Goal: Complete application form: Complete application form

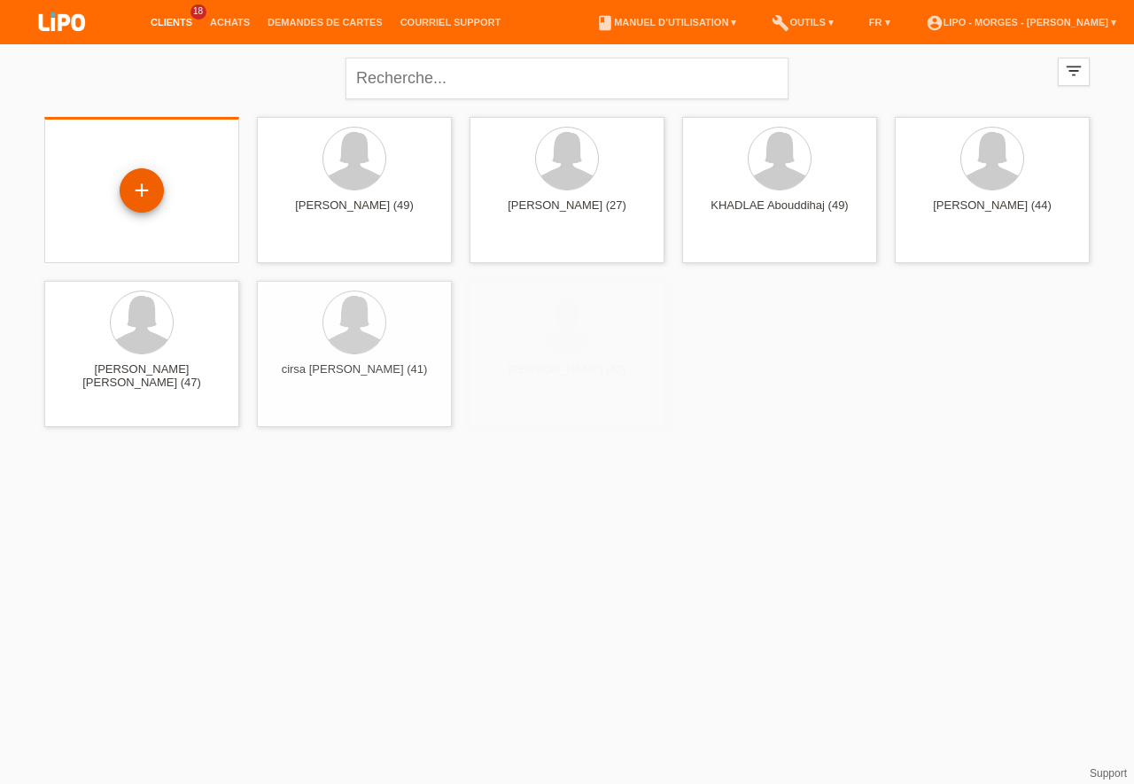
click at [158, 190] on div "+" at bounding box center [142, 190] width 44 height 44
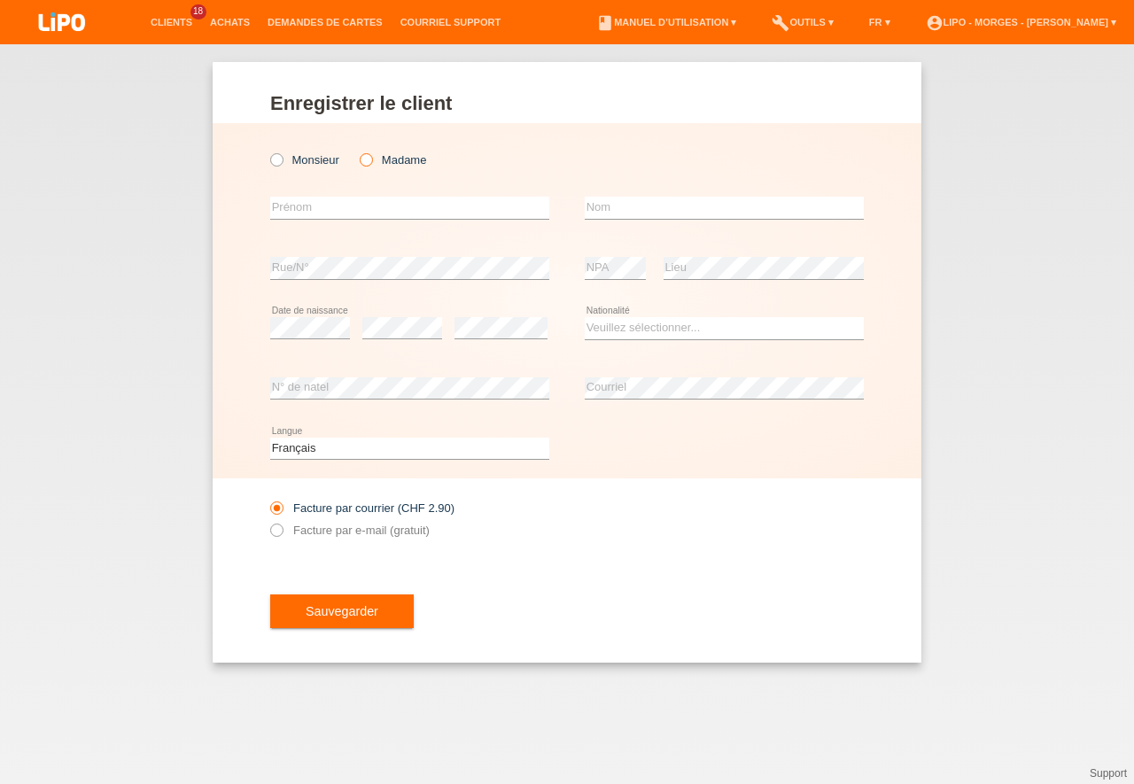
click at [357, 151] on icon at bounding box center [357, 151] width 0 height 0
click at [369, 157] on input "Madame" at bounding box center [366, 159] width 12 height 12
radio input "true"
click at [314, 209] on input "text" at bounding box center [409, 208] width 279 height 22
type input "ANNET"
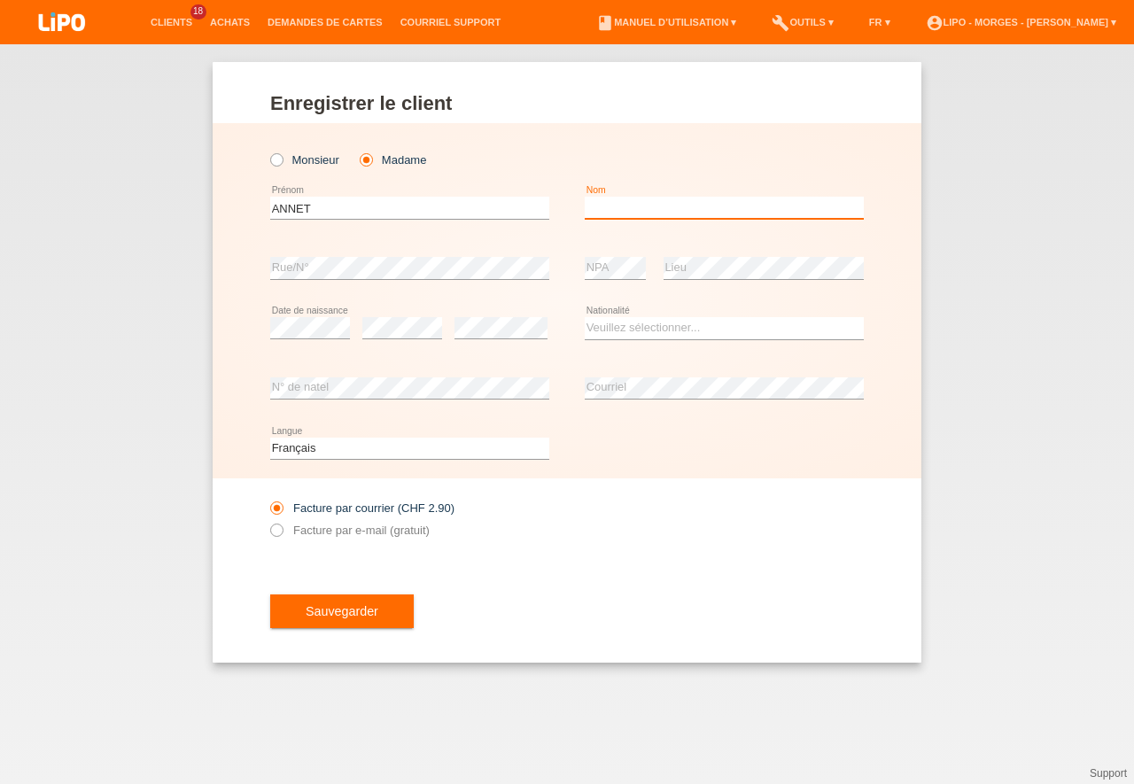
click at [628, 213] on input "text" at bounding box center [724, 208] width 279 height 22
type input "ODHIAMBO"
click at [585, 317] on select "Veuillez sélectionner... Suisse Allemagne Autriche Liechtenstein ------------ A…" at bounding box center [724, 327] width 279 height 21
select select "CH"
click at [0, 0] on option "Suisse" at bounding box center [0, 0] width 0 height 0
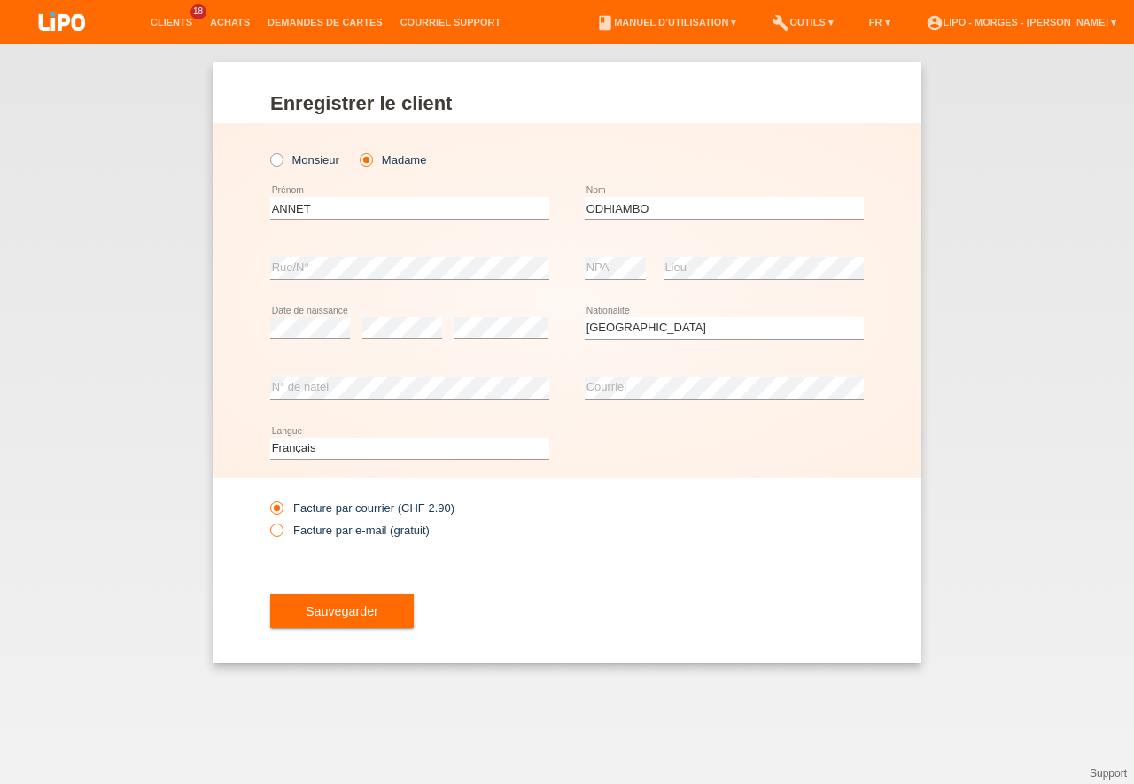
click at [268, 521] on icon at bounding box center [268, 521] width 0 height 0
click at [282, 528] on input "Facture par e-mail (gratuit)" at bounding box center [276, 535] width 12 height 22
radio input "true"
click at [357, 614] on span "Sauvegarder" at bounding box center [342, 611] width 73 height 14
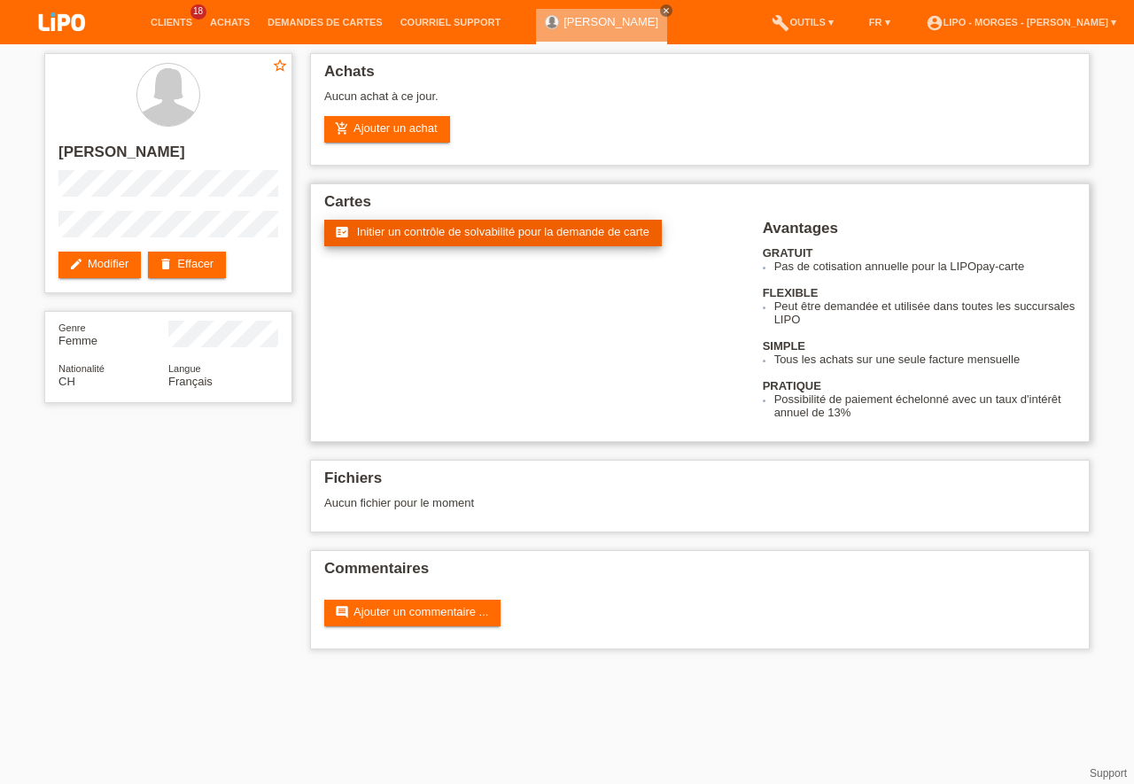
click at [471, 236] on span "Initier un contrôle de solvabilité pour la demande de carte" at bounding box center [503, 231] width 292 height 13
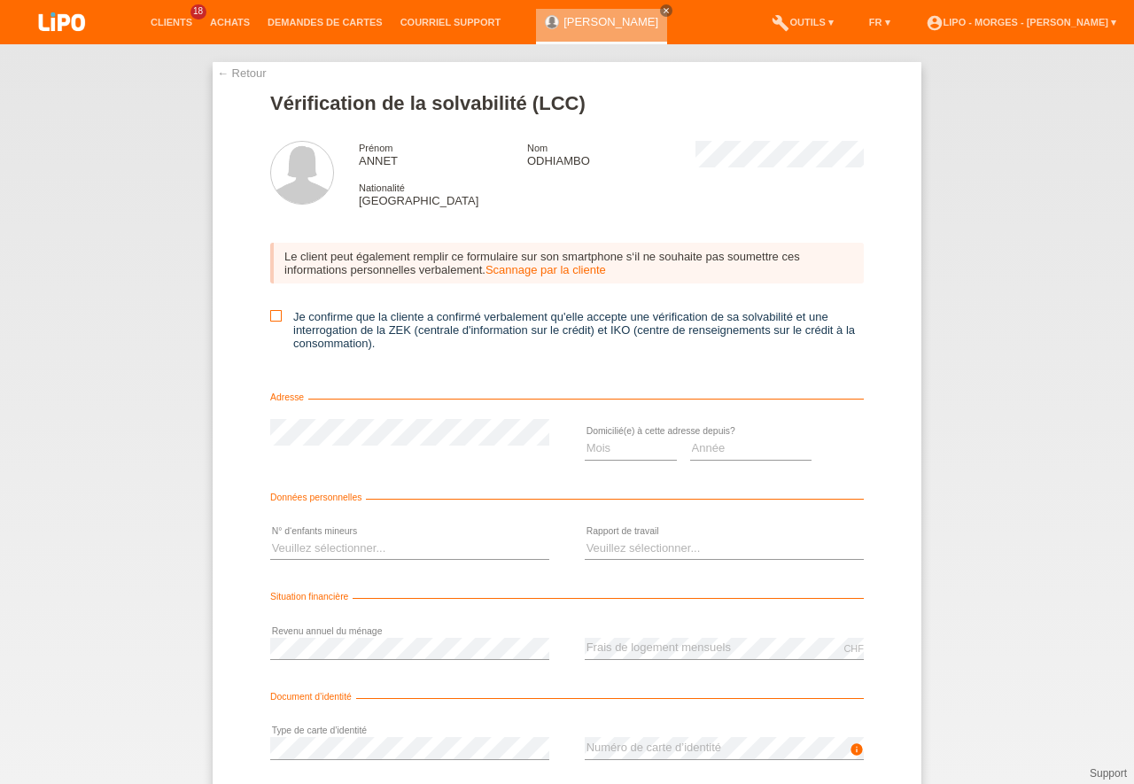
click at [270, 311] on icon at bounding box center [276, 316] width 12 height 12
click at [270, 311] on input "Je confirme que la cliente a confirmé verbalement qu'elle accepte une vérificat…" at bounding box center [276, 316] width 12 height 12
checkbox input "true"
click at [585, 438] on select "Mois 01 02 03 04 05 06 07 08 09 10" at bounding box center [631, 448] width 92 height 21
select select "06"
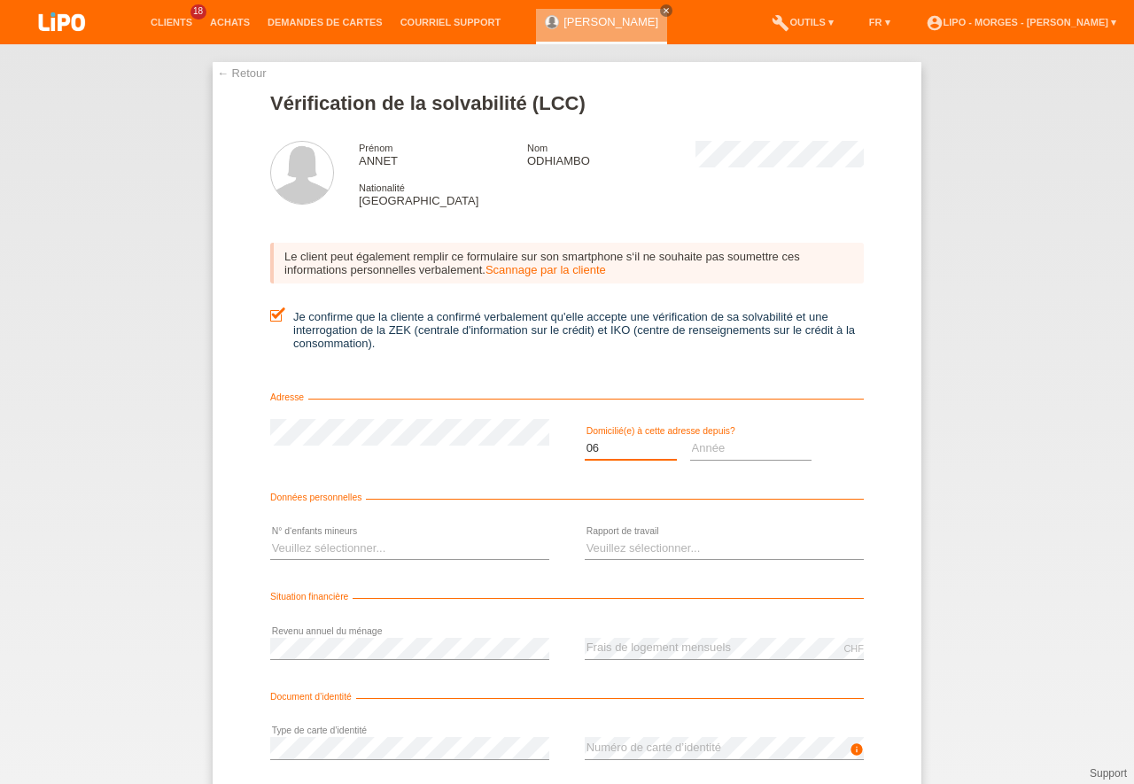
click at [0, 0] on option "06" at bounding box center [0, 0] width 0 height 0
click at [690, 438] on select "Année 2025 2024 2023 2022 2021 2020 2019 2018 2017 2016 2015 2014 2013 2012 201…" at bounding box center [751, 448] width 122 height 21
select select "2020"
click at [0, 0] on option "2020" at bounding box center [0, 0] width 0 height 0
click at [270, 538] on select "Veuillez sélectionner... 0 1 2 3 4 5 6 7 8 9" at bounding box center [409, 548] width 279 height 21
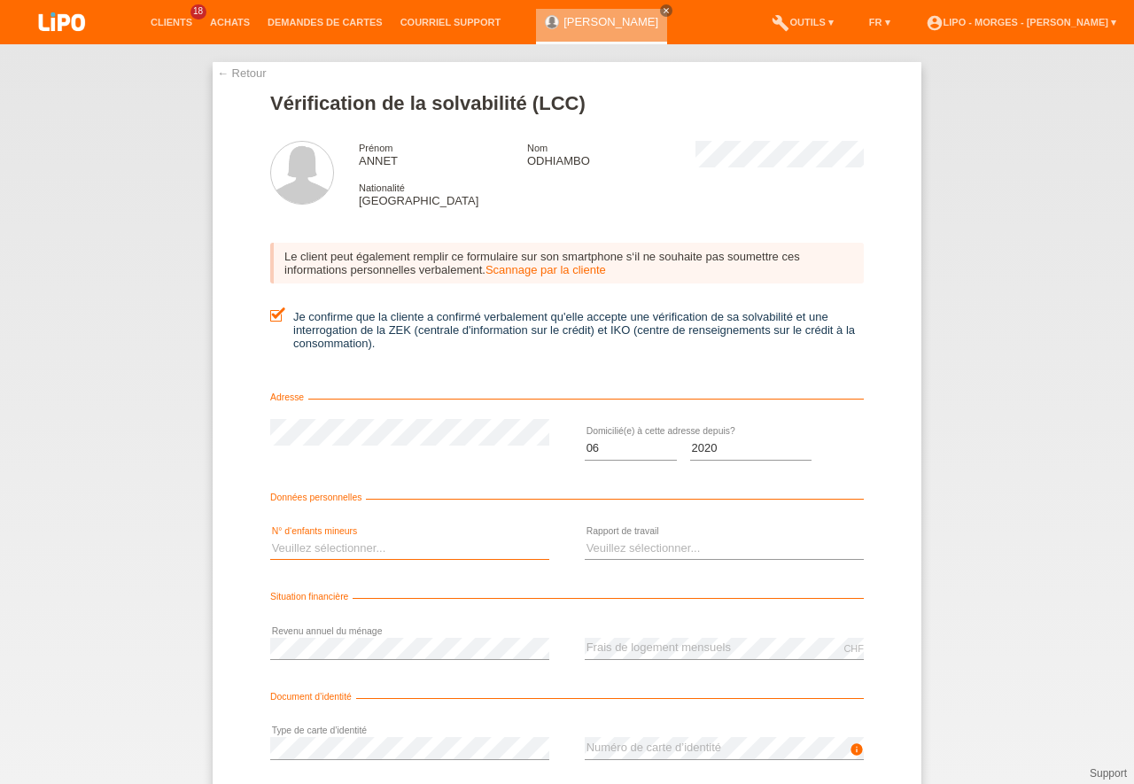
select select "2"
click at [0, 0] on option "2" at bounding box center [0, 0] width 0 height 0
click at [585, 538] on select "Veuillez sélectionner... A durée indéterminée A durée déterminée Apprenti/étudi…" at bounding box center [724, 548] width 279 height 21
select select "UNLIMITED"
click at [0, 0] on option "A durée indéterminée" at bounding box center [0, 0] width 0 height 0
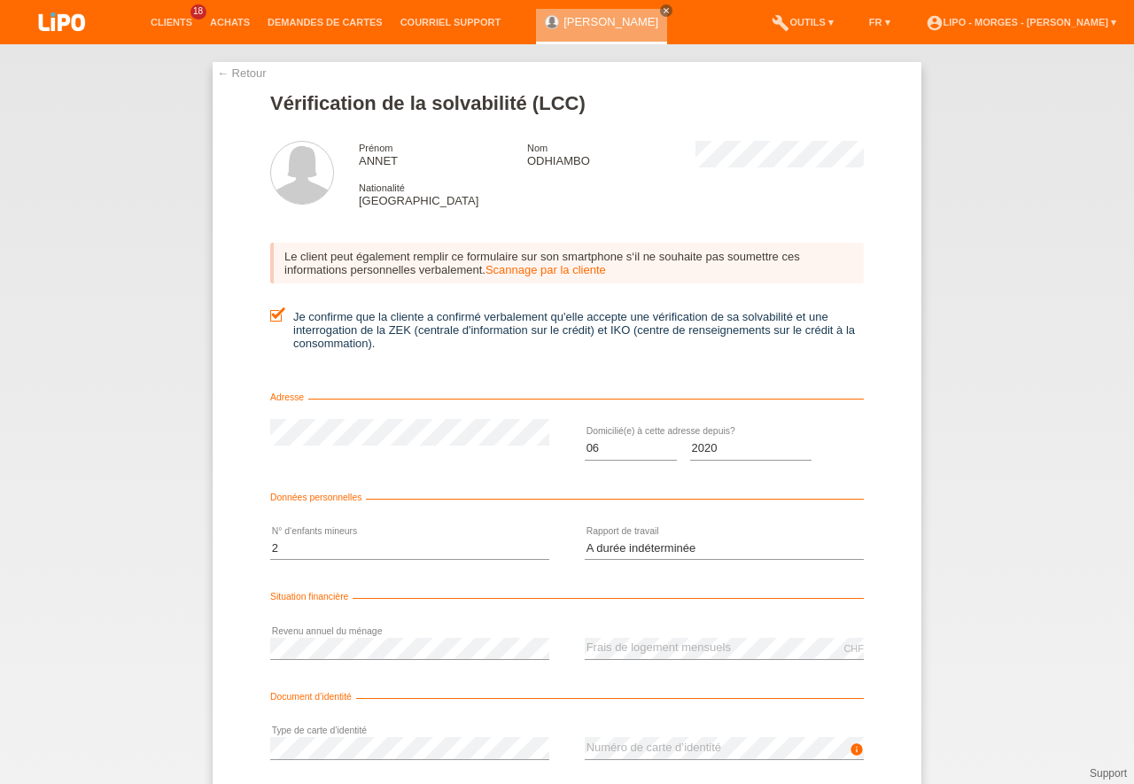
click at [637, 596] on div "Situation financière" at bounding box center [567, 601] width 594 height 18
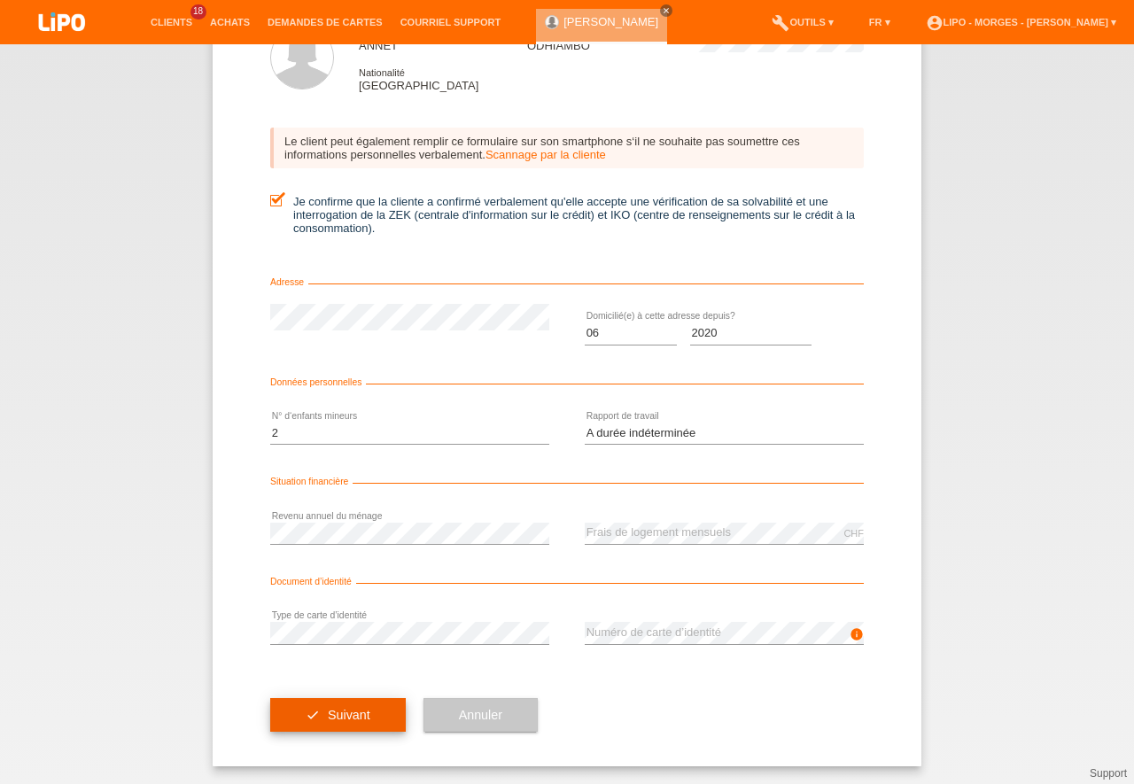
click at [350, 710] on span "Suivant" at bounding box center [349, 715] width 43 height 14
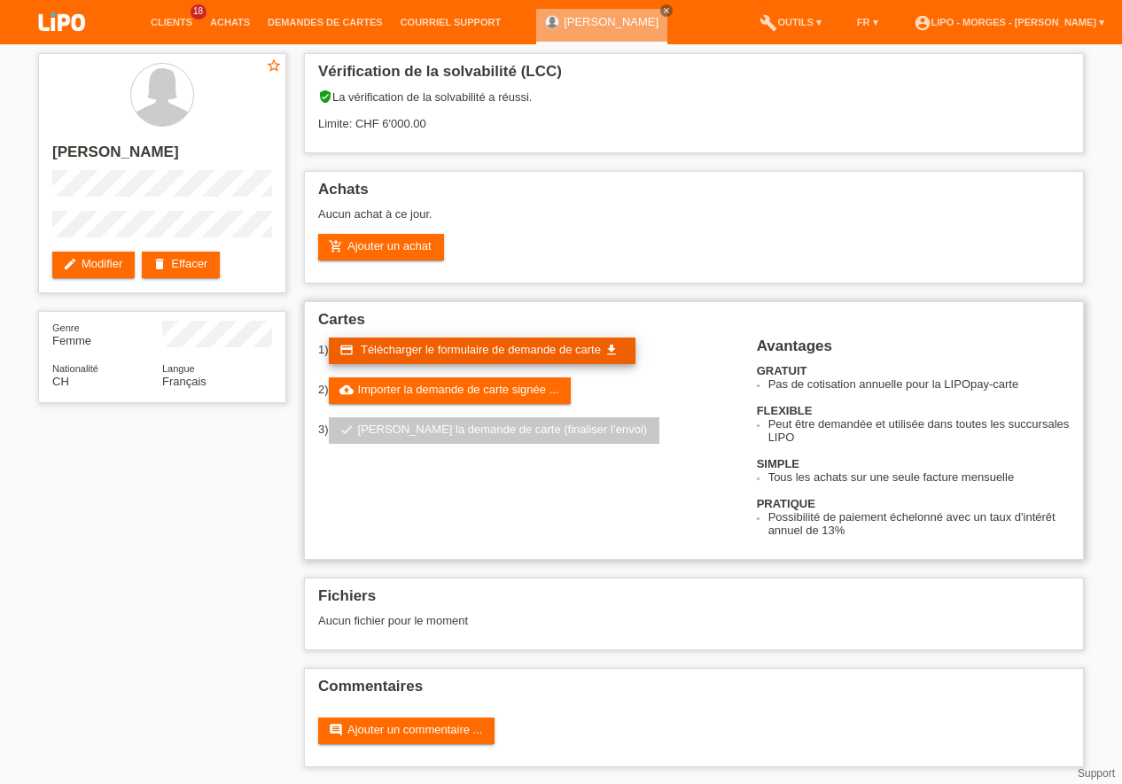
click at [443, 347] on span "Télécharger le formulaire de demande de carte" at bounding box center [481, 349] width 240 height 13
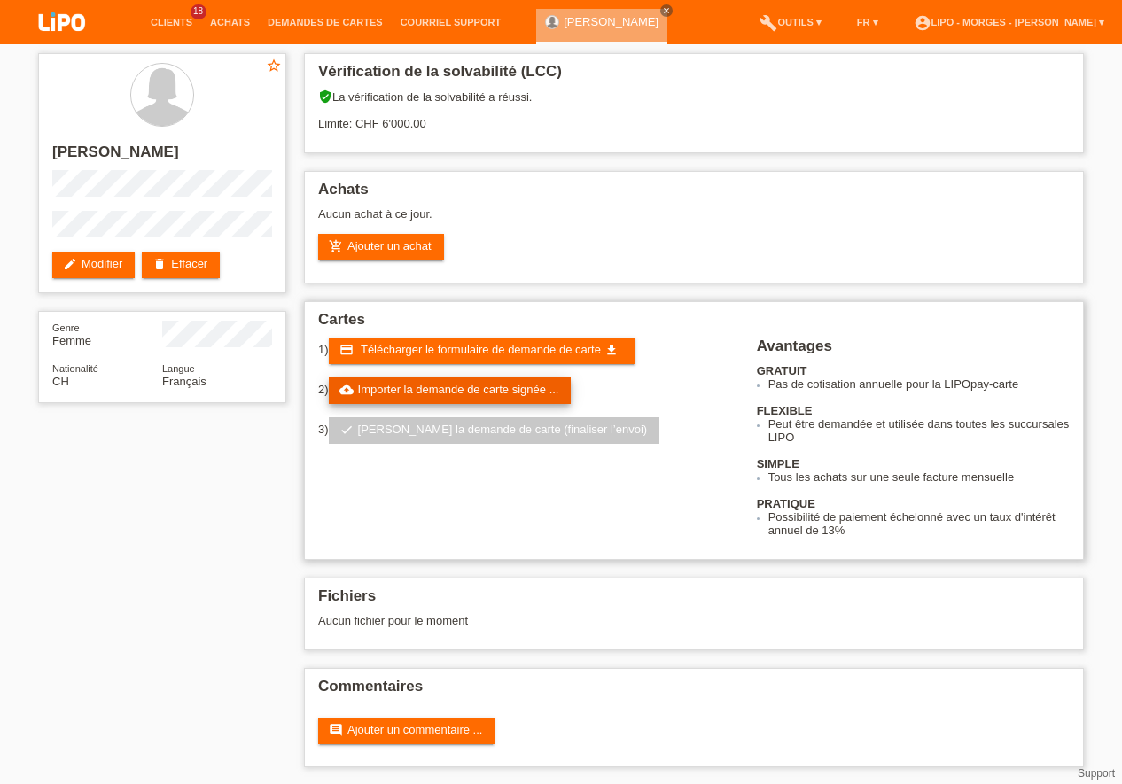
click at [489, 385] on link "cloud_upload Importer la demande de carte signée ..." at bounding box center [450, 390] width 243 height 27
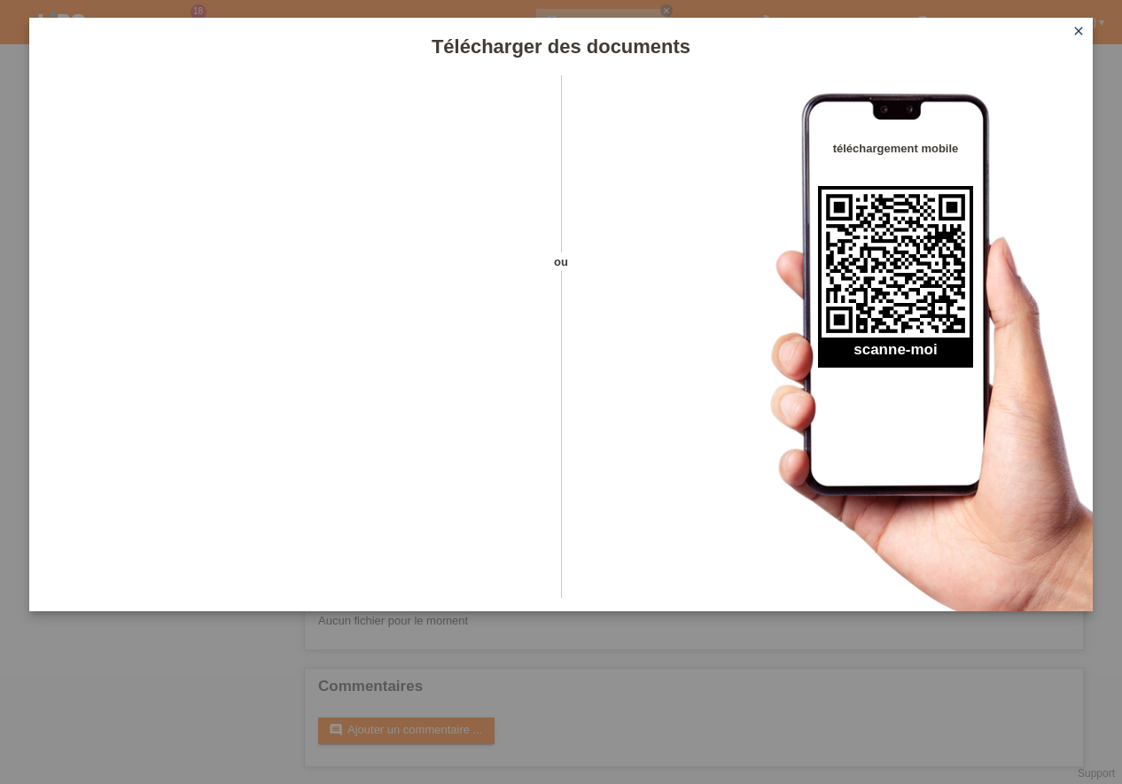
click at [1085, 27] on link "close" at bounding box center [1078, 32] width 23 height 20
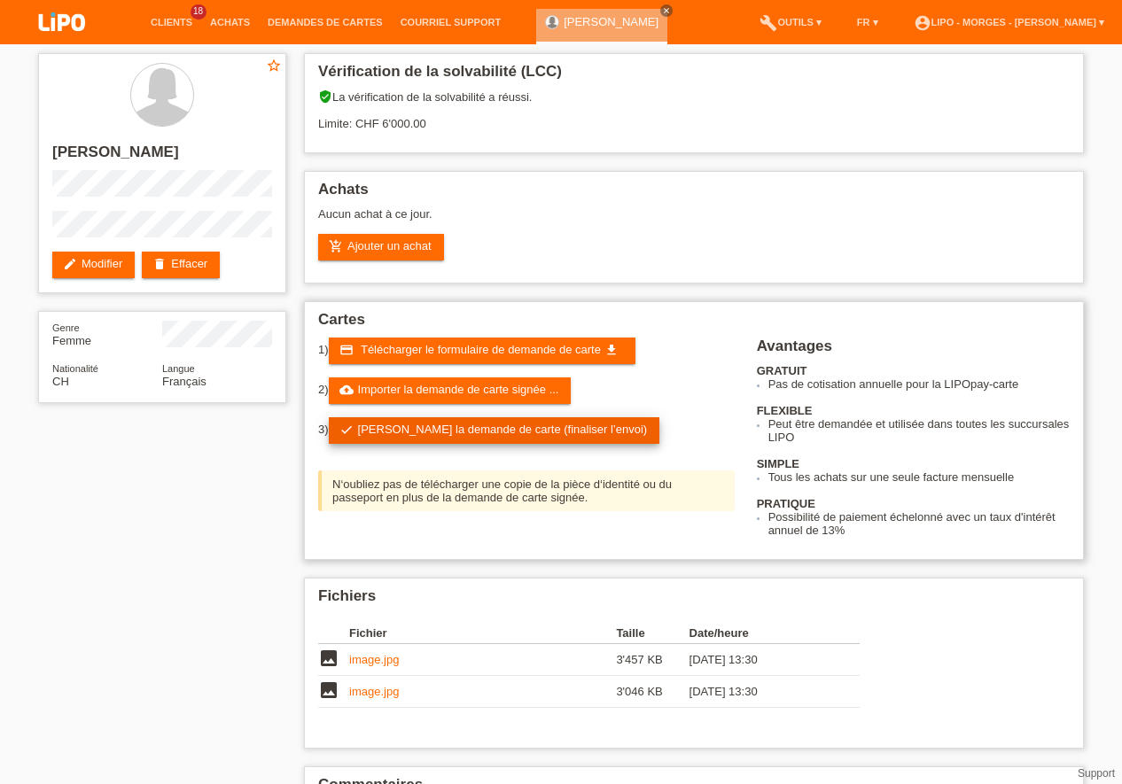
click at [499, 433] on link "check Soumettre la demande de carte (finaliser l’envoi)" at bounding box center [494, 430] width 331 height 27
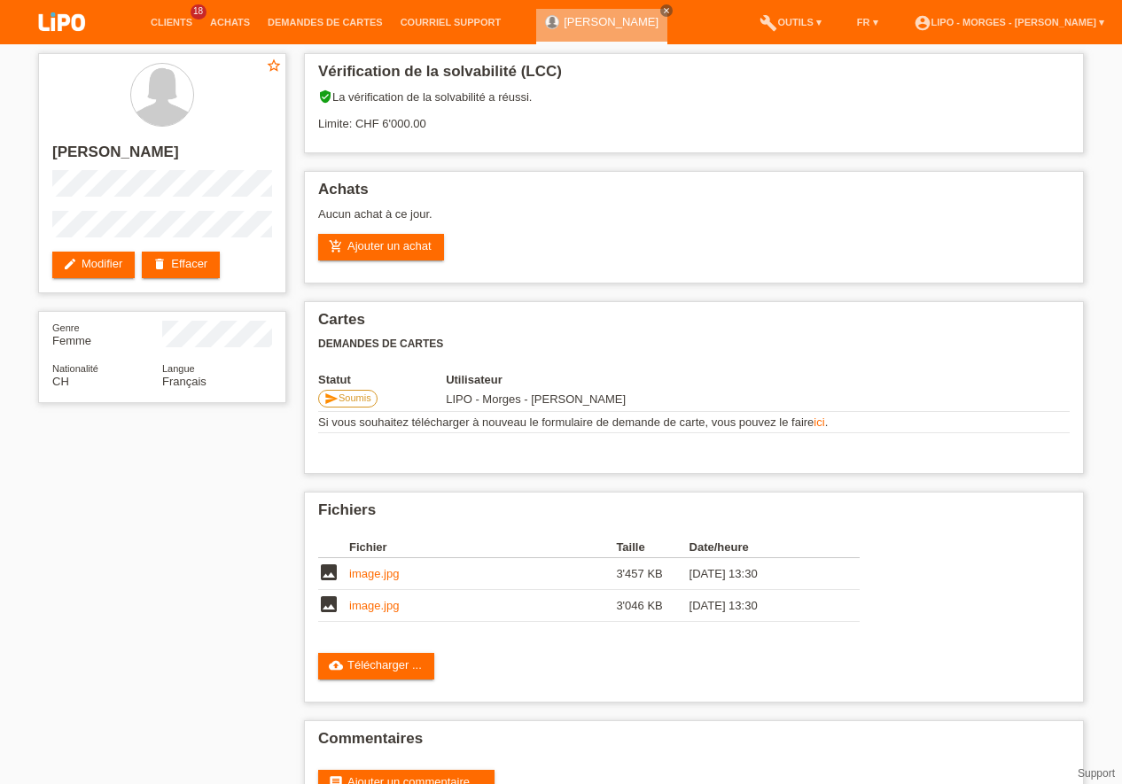
drag, startPoint x: 1, startPoint y: 76, endPoint x: 10, endPoint y: 81, distance: 9.9
click at [10, 81] on div "star_border [PERSON_NAME] edit Modifier delete Effacer Genre Femme Nationalité …" at bounding box center [561, 440] width 1122 height 793
